Goal: Task Accomplishment & Management: Manage account settings

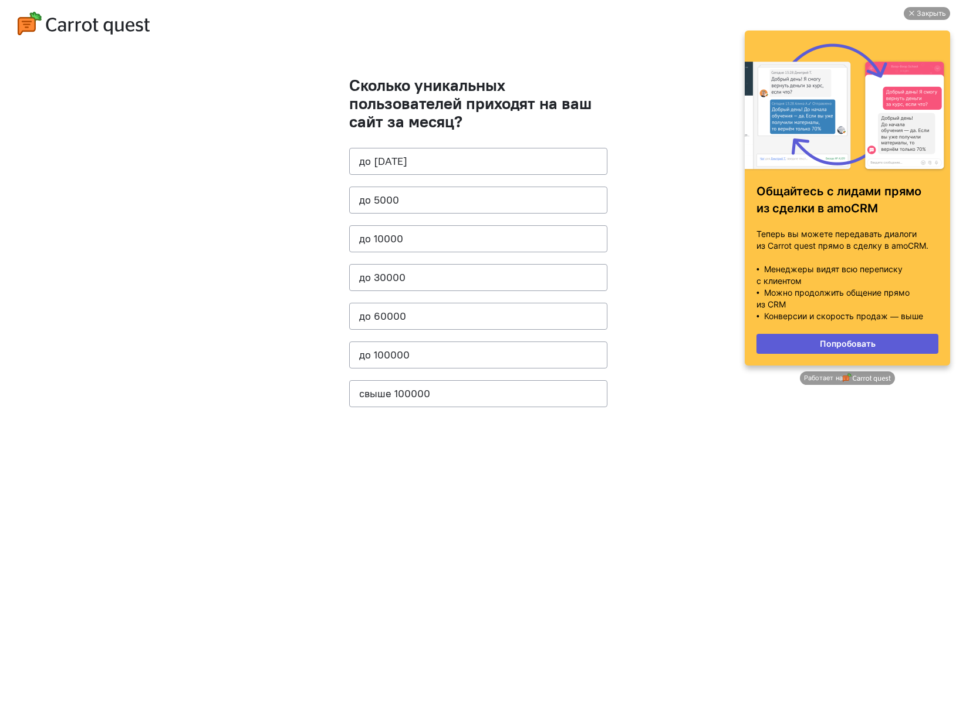
drag, startPoint x: 469, startPoint y: 123, endPoint x: 468, endPoint y: 137, distance: 14.1
click at [469, 124] on h1 "Сколько уникальных пользователей приходят на ваш сайт за месяц?" at bounding box center [478, 103] width 258 height 54
click at [471, 157] on button "до [DATE]" at bounding box center [478, 161] width 258 height 27
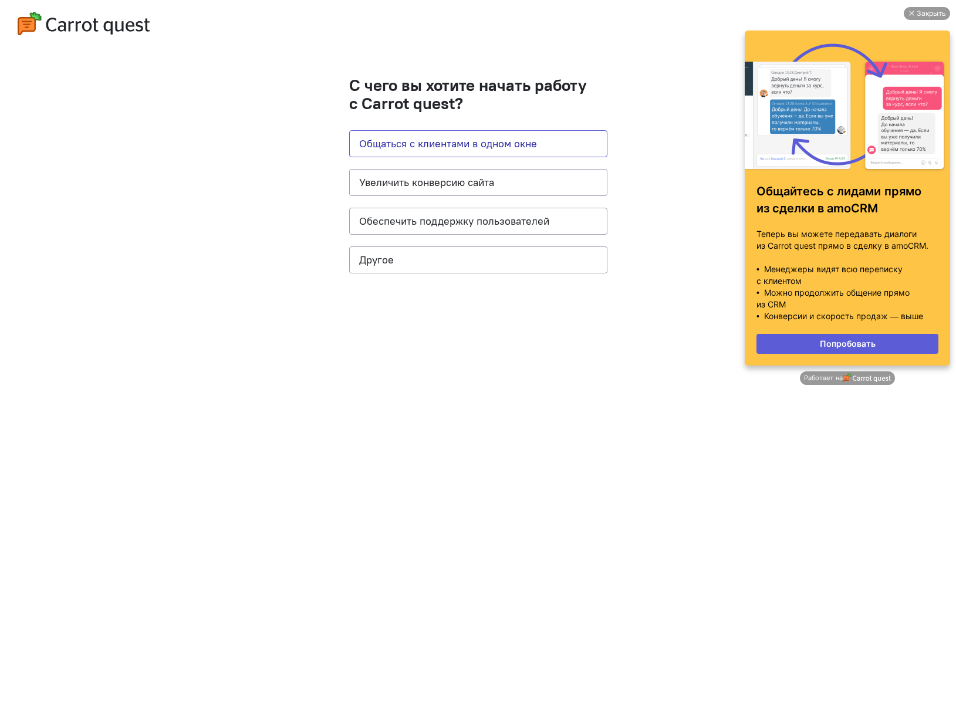
click at [511, 145] on button "Общаться с клиентами в одном окне" at bounding box center [478, 143] width 258 height 27
click at [933, 13] on div "Закрыть" at bounding box center [930, 13] width 29 height 13
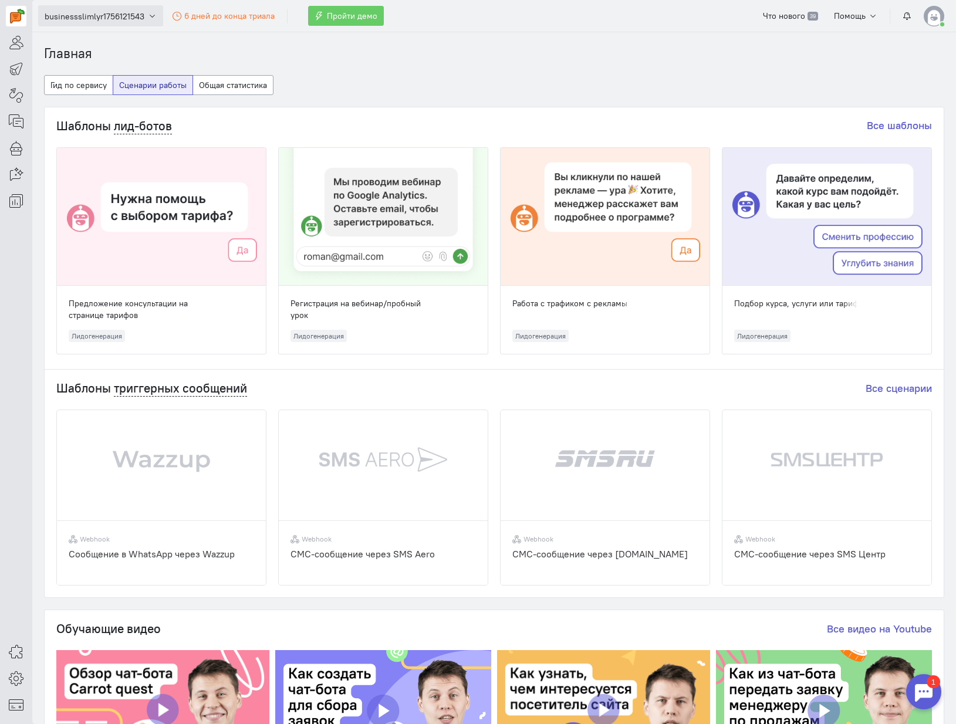
click at [111, 23] on button "businessslimlyr1756121543" at bounding box center [100, 15] width 125 height 21
click at [207, 35] on section "Главная Гид по сервису Сценарии работы Общая статистика Шаблоны лид-ботов Все ш…" at bounding box center [493, 378] width 923 height 692
click at [24, 48] on link at bounding box center [16, 42] width 21 height 21
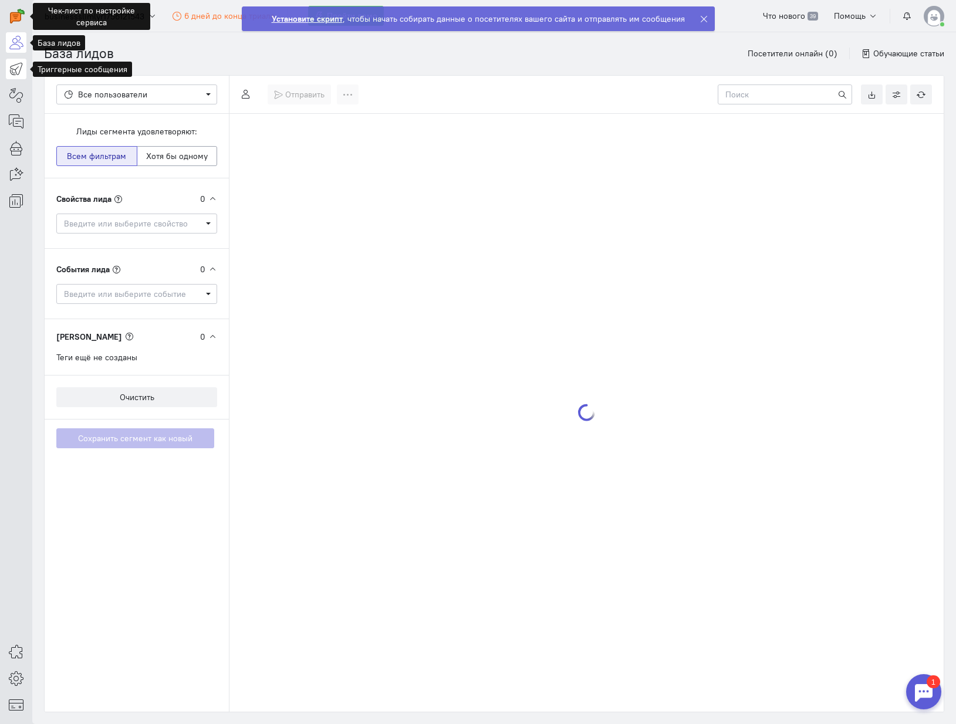
click at [15, 65] on icon at bounding box center [16, 69] width 15 height 14
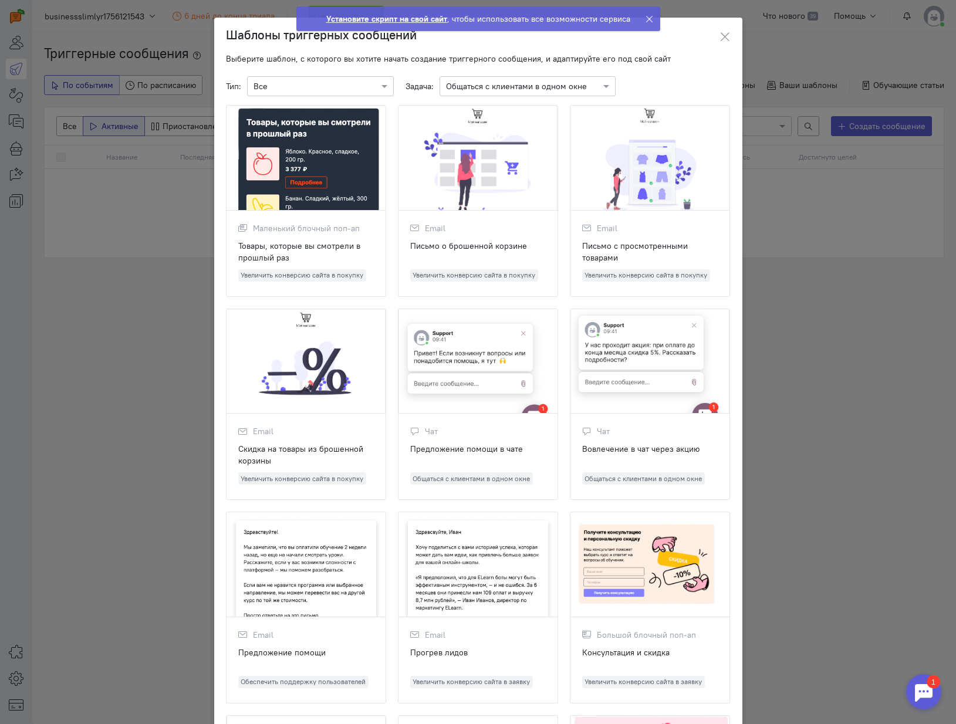
drag, startPoint x: 724, startPoint y: 36, endPoint x: 655, endPoint y: 45, distance: 69.8
click at [723, 36] on icon at bounding box center [725, 37] width 12 height 12
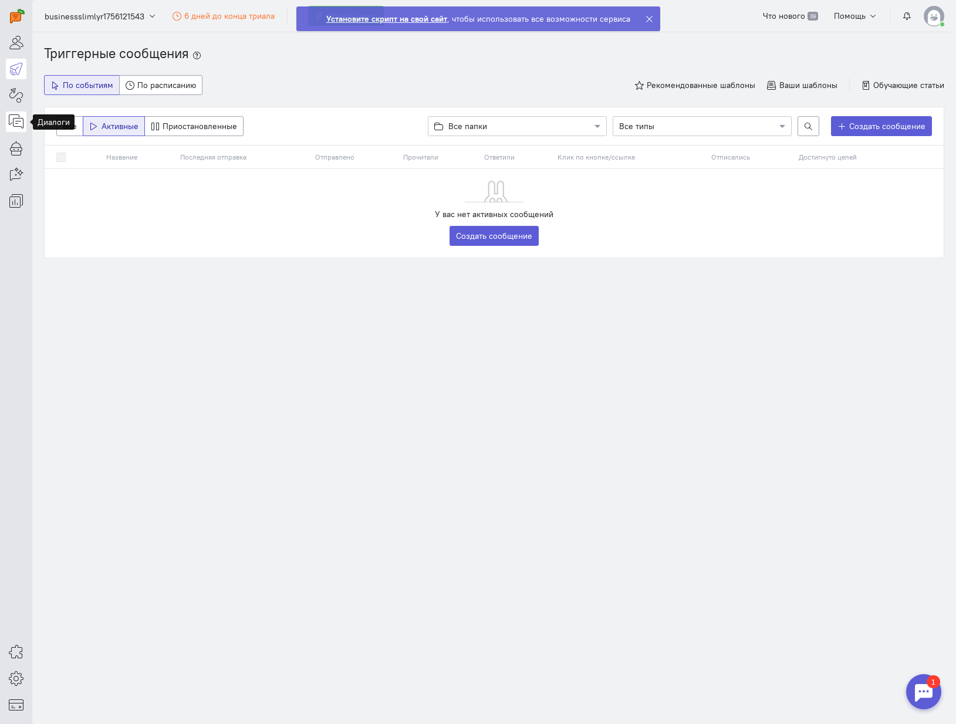
click at [15, 116] on icon at bounding box center [16, 121] width 15 height 14
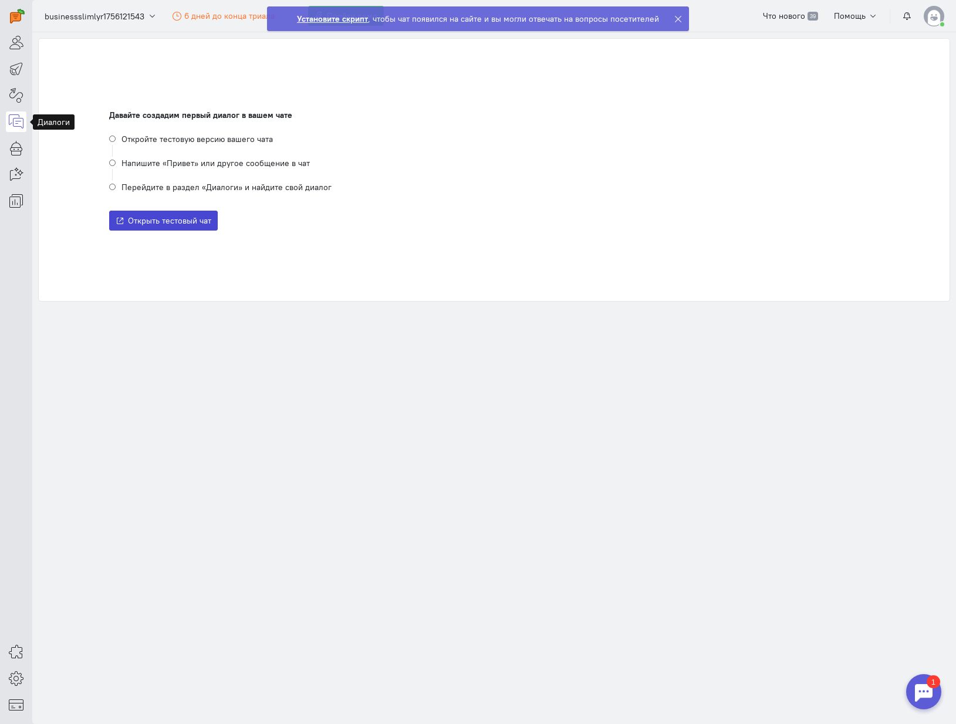
click at [189, 220] on span "Открыть тестовый чат" at bounding box center [169, 220] width 83 height 11
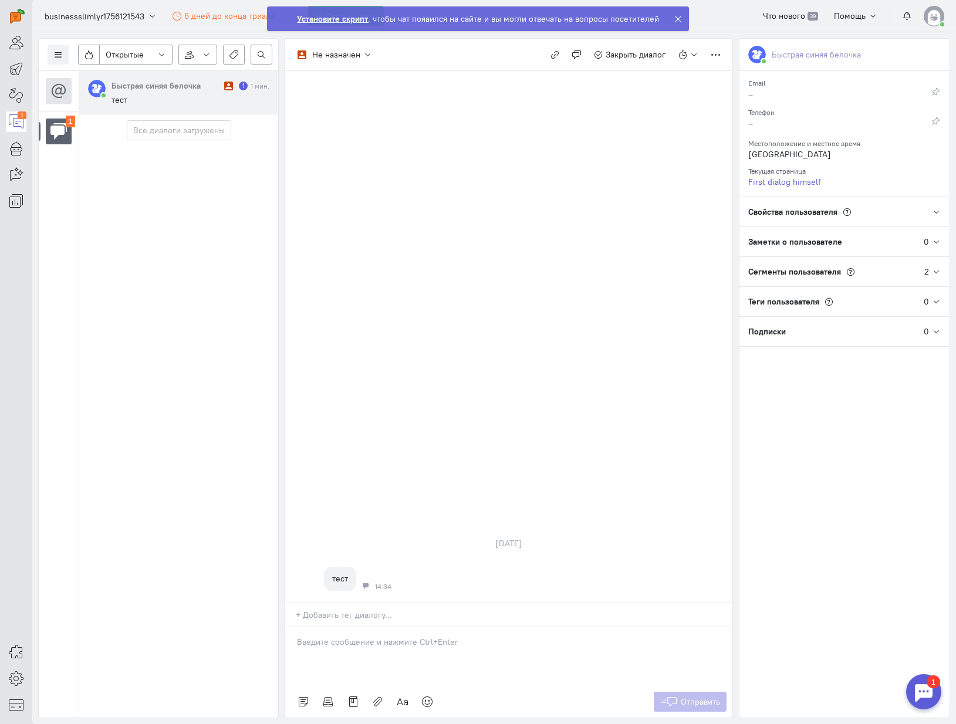
click at [242, 198] on div "Быстрая синяя белочка 1 1 мин. тест Все диалоги загружены" at bounding box center [178, 394] width 199 height 647
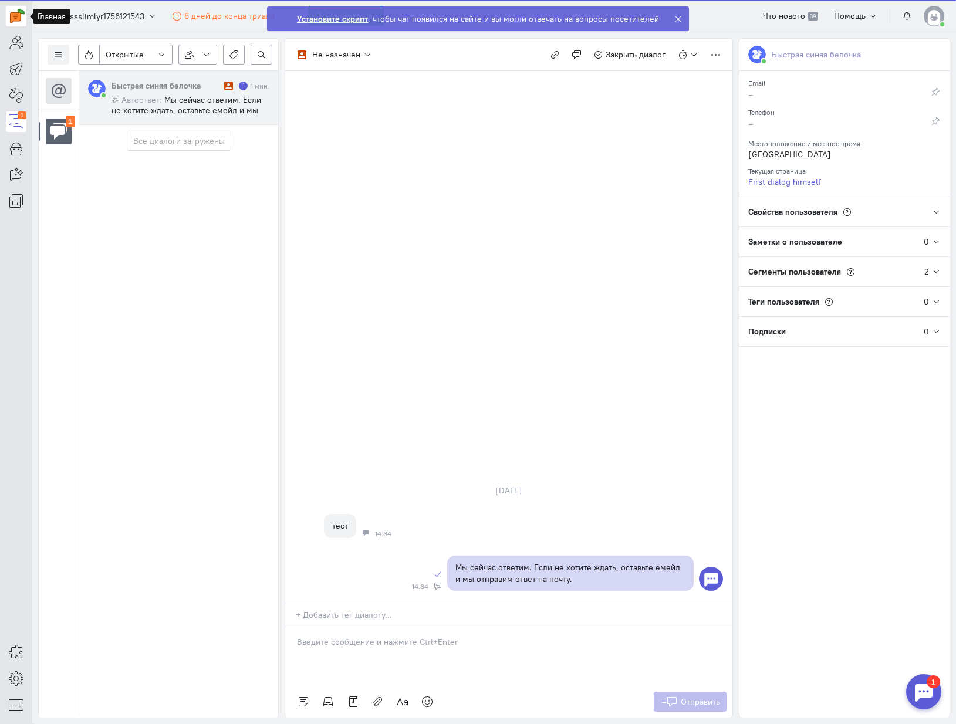
click at [19, 20] on img at bounding box center [17, 16] width 15 height 15
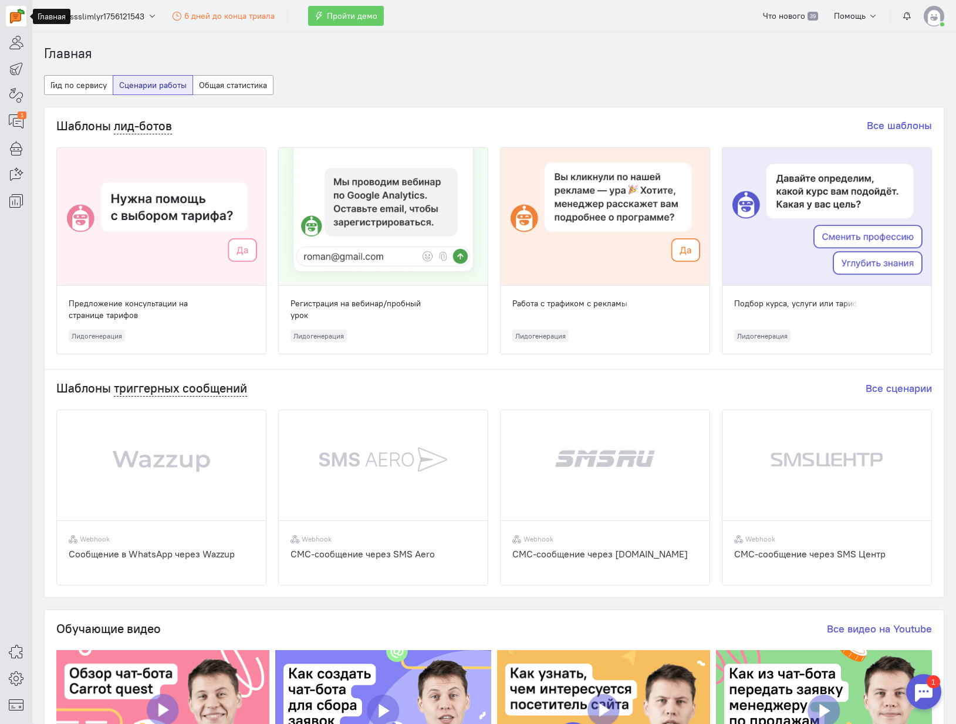
click at [938, 14] on img at bounding box center [933, 16] width 21 height 21
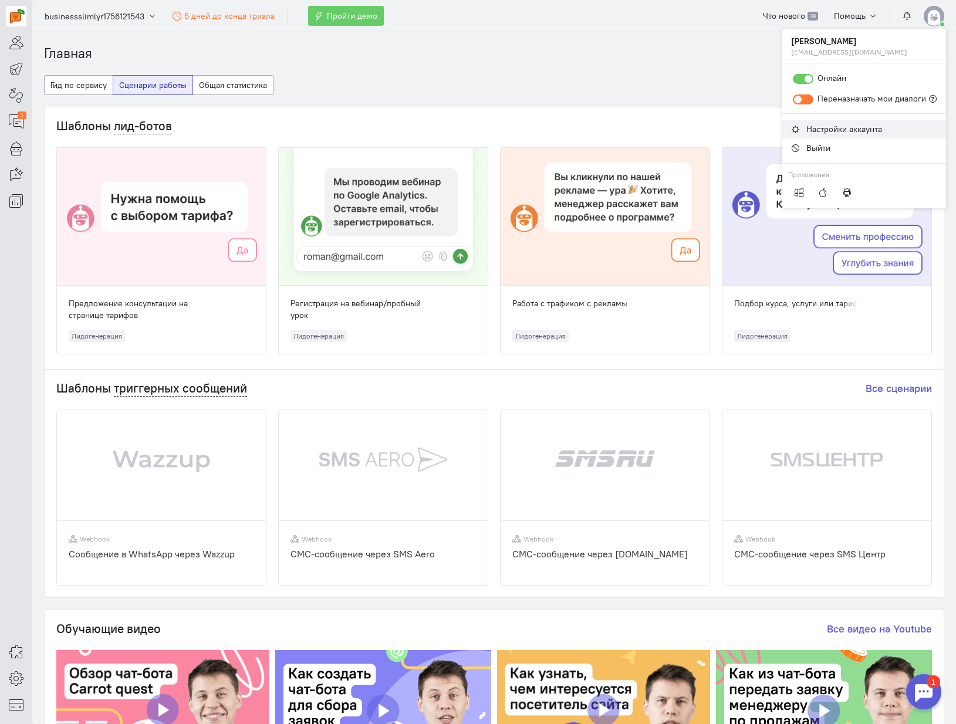
click at [820, 126] on span "Настройки аккаунта" at bounding box center [844, 129] width 76 height 11
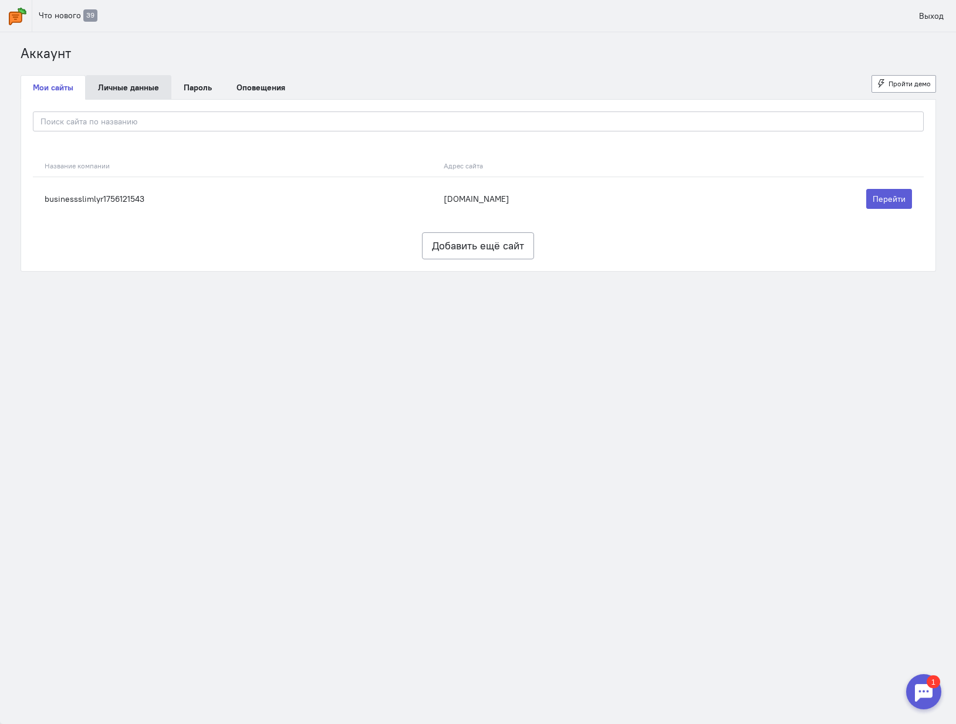
click at [138, 95] on link "Личные данные" at bounding box center [129, 87] width 86 height 25
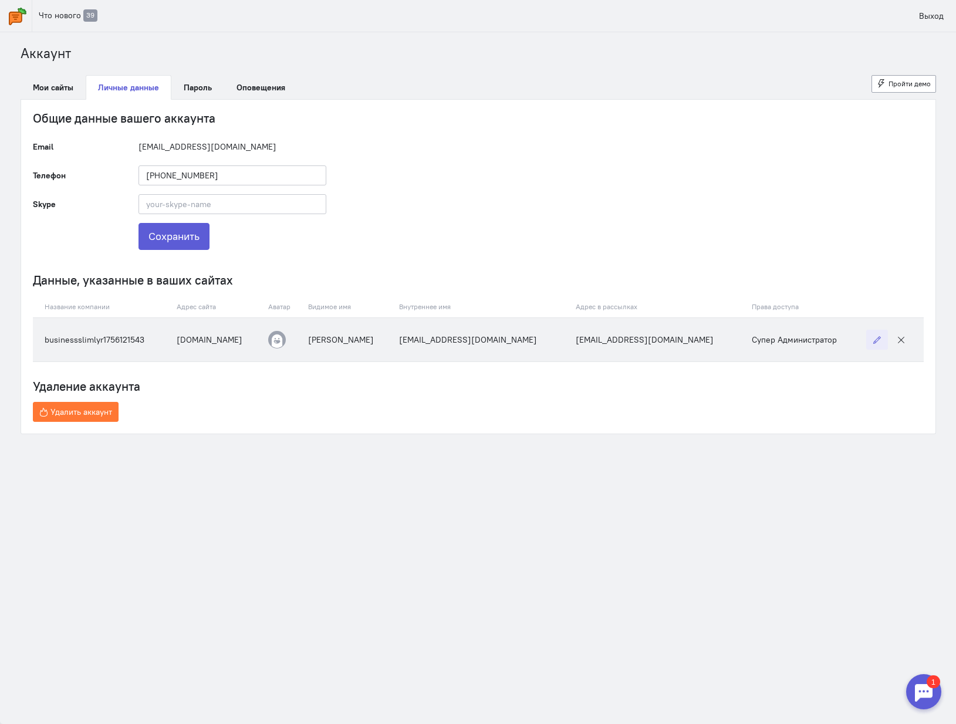
click at [877, 343] on icon "button" at bounding box center [876, 340] width 9 height 9
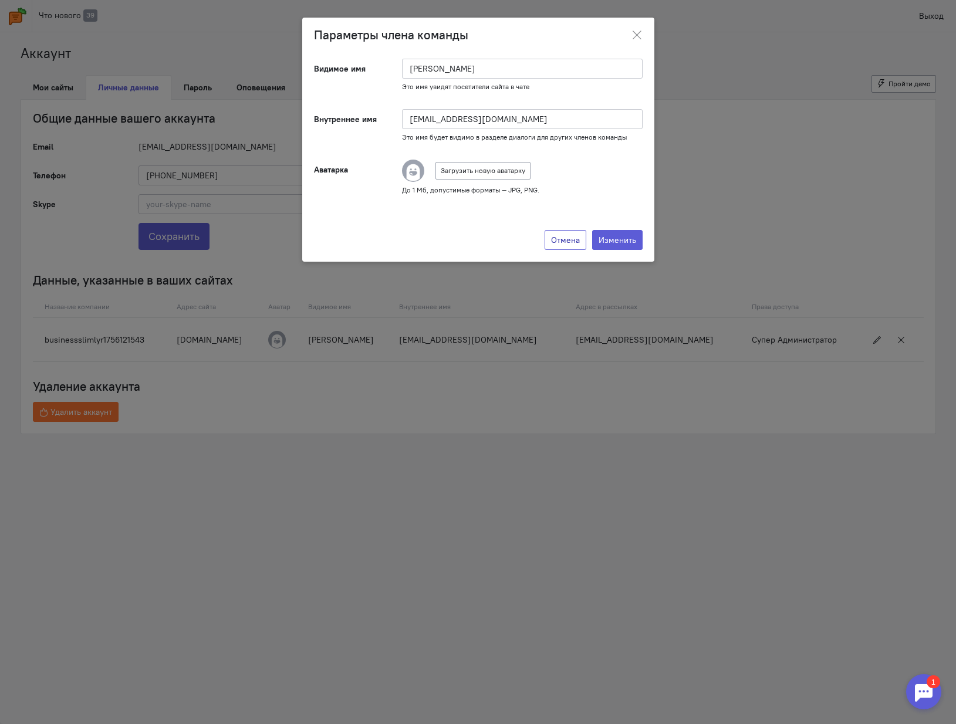
click at [578, 245] on button "Отмена" at bounding box center [565, 240] width 42 height 20
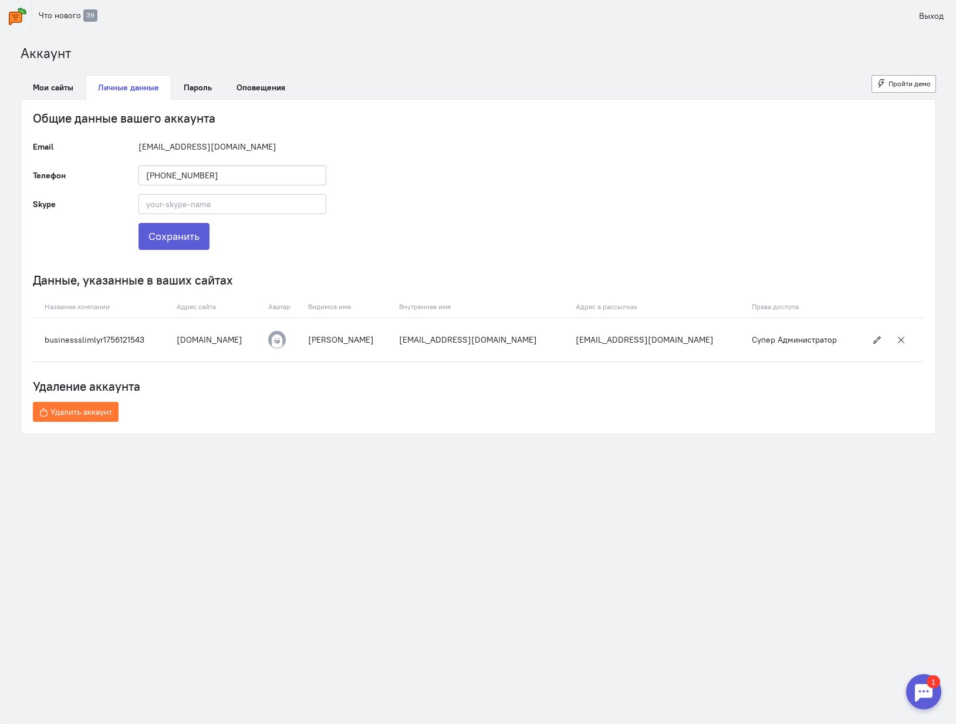
click at [15, 20] on img at bounding box center [18, 17] width 18 height 18
click at [49, 87] on link "Мои сайты" at bounding box center [53, 87] width 65 height 25
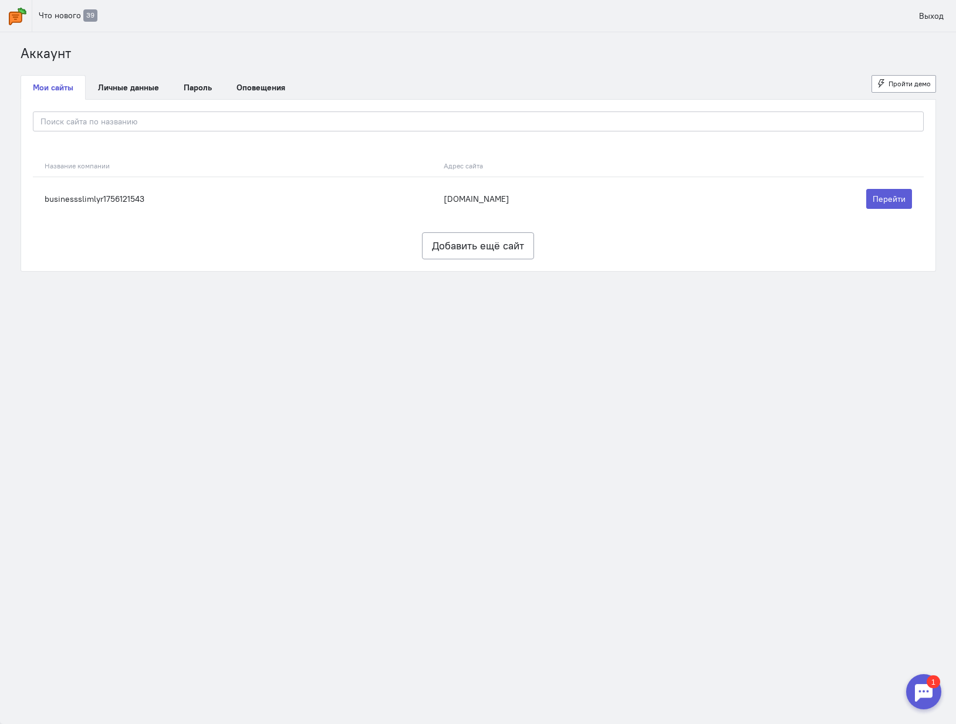
click at [14, 12] on img at bounding box center [18, 17] width 18 height 18
